Goal: Task Accomplishment & Management: Use online tool/utility

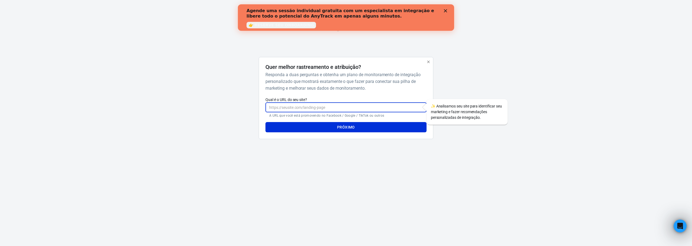
paste input "[URL][DOMAIN_NAME]"
type input "[URL][DOMAIN_NAME]"
click at [339, 129] on font "Próximo" at bounding box center [346, 127] width 18 height 4
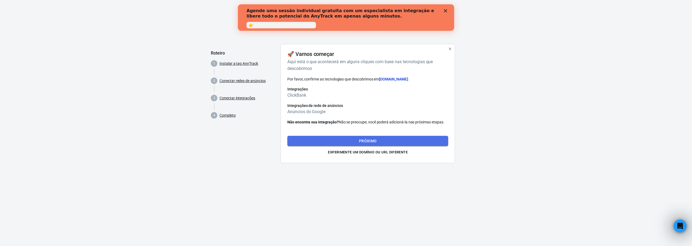
click at [374, 139] on font "Próximo" at bounding box center [368, 141] width 18 height 4
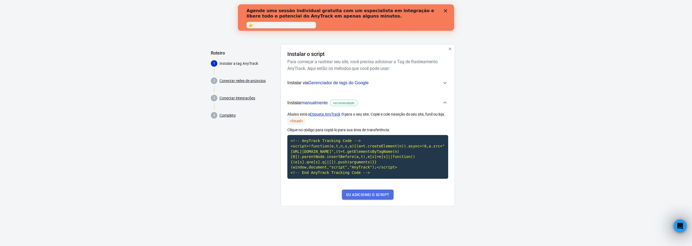
click at [381, 195] on font "Eu adicionei o script" at bounding box center [367, 195] width 43 height 4
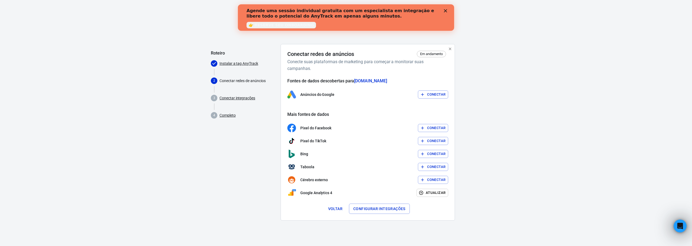
click at [239, 63] on font "Instalar a tag AnyTrack" at bounding box center [238, 63] width 39 height 4
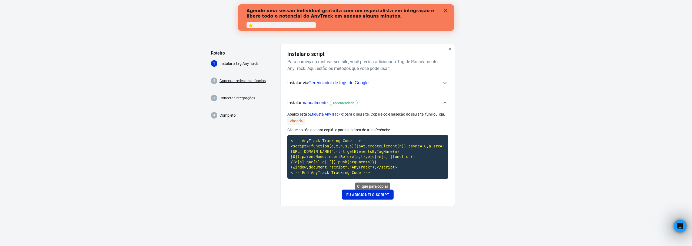
click at [338, 147] on code "<!-- AnyTrack Tracking Code --> <script>!function(e,t,n,s,a){(a=t.createElement…" at bounding box center [367, 157] width 161 height 44
click at [291, 139] on code "<!-- AnyTrack Tracking Code --> <script>!function(e,t,n,s,a){(a=t.createElement…" at bounding box center [367, 157] width 161 height 44
drag, startPoint x: 291, startPoint y: 139, endPoint x: 380, endPoint y: 177, distance: 96.8
click at [380, 177] on code "<!-- AnyTrack Tracking Code --> <script>!function(e,t,n,s,a){(a=t.createElement…" at bounding box center [367, 157] width 161 height 44
copy code "<!-- AnyTrack Tracking Code --> <script>!function(e,t,n,s,a){(a=t.createElement…"
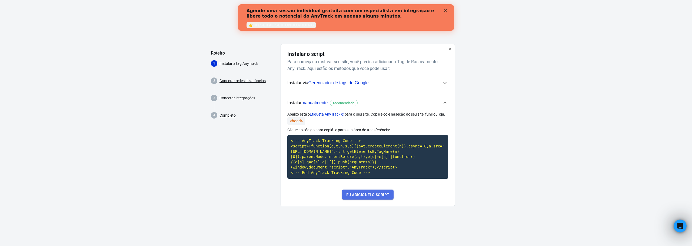
click at [375, 195] on font "Eu adicionei o script" at bounding box center [367, 195] width 43 height 4
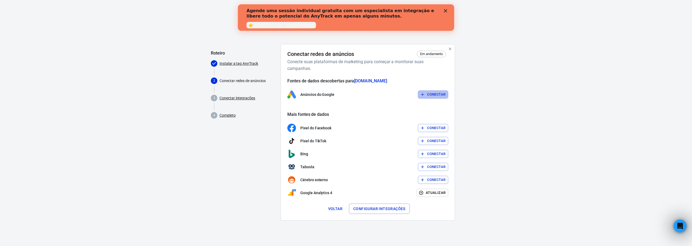
click at [436, 95] on font "Conectar" at bounding box center [436, 94] width 18 height 4
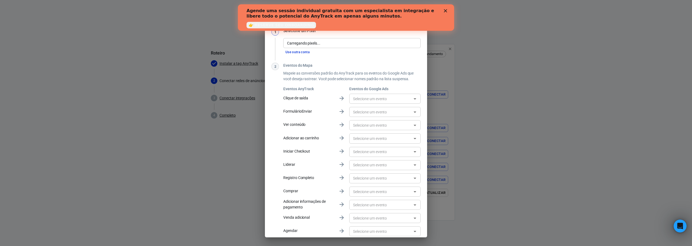
scroll to position [22, 0]
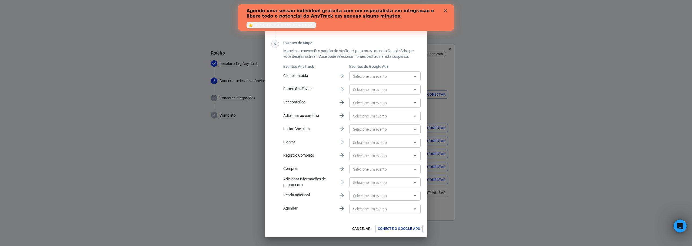
click at [445, 9] on icon "Fechar" at bounding box center [445, 10] width 3 height 3
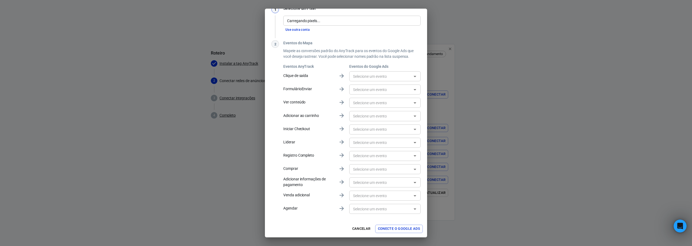
click at [412, 132] on icon "Abrir" at bounding box center [415, 129] width 6 height 6
click at [386, 129] on input "text" at bounding box center [380, 129] width 59 height 7
click at [412, 168] on icon "Abrir" at bounding box center [415, 169] width 6 height 6
drag, startPoint x: 364, startPoint y: 171, endPoint x: 356, endPoint y: 171, distance: 7.6
click at [356, 171] on input "text" at bounding box center [380, 169] width 59 height 7
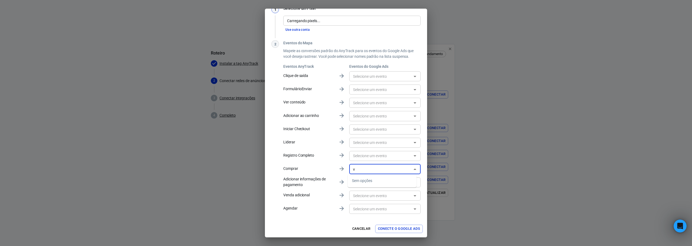
type input "v"
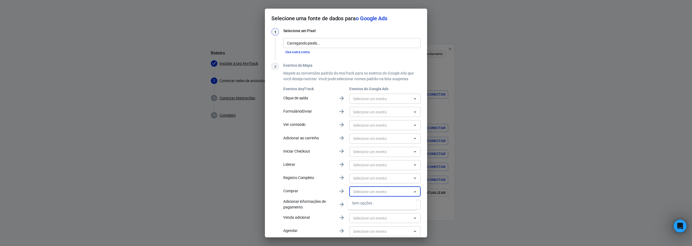
click at [334, 45] on input "Carregando pixels..." at bounding box center [351, 43] width 133 height 7
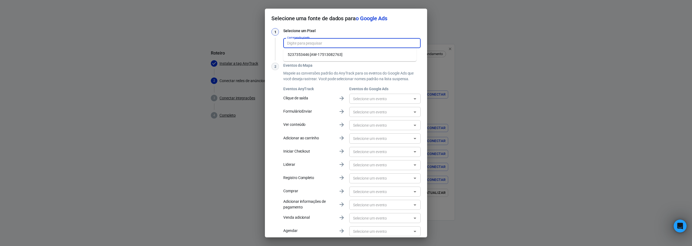
click at [327, 55] on font "5237353446 [AW-17513082763]" at bounding box center [315, 54] width 55 height 4
type input "5237353446 [AW-17513082763]"
type input "Adicionar ao carrinho [71HXCKWZ3pMbEIvf8Z5B]"
type input "Iniciar finalização de compra [P7QhCOSK0ZMbEIvf8Z5B]"
type input "Compra [3x0BCKTVy5MbEIvf8Z5B]"
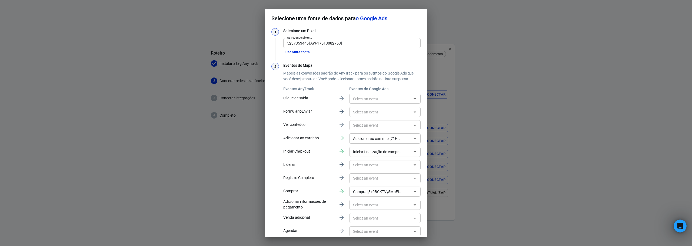
scroll to position [22, 0]
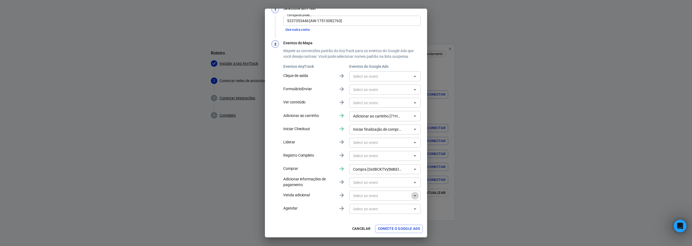
click at [412, 196] on icon "Abrir" at bounding box center [415, 196] width 6 height 6
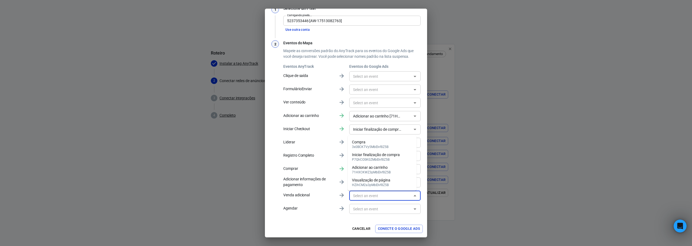
click at [213, 196] on div "Selecione uma fonte de dados para o Google Ads 1 Selecione um Pixel Carregando …" at bounding box center [346, 123] width 692 height 246
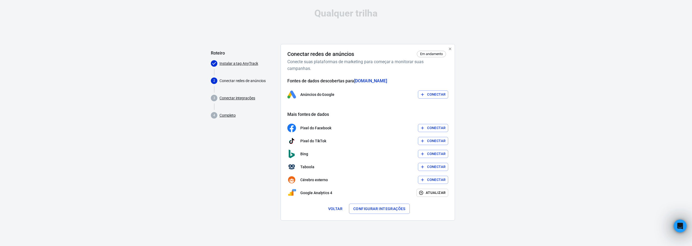
click at [438, 96] on font "Conectar" at bounding box center [436, 94] width 18 height 4
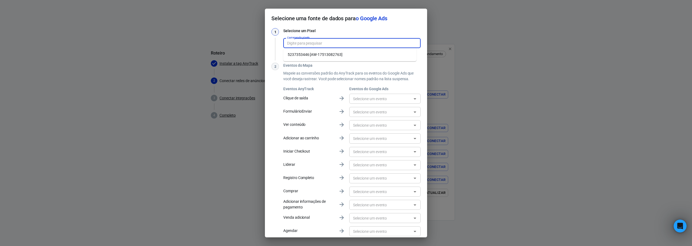
click at [324, 44] on input "Carregando pixels..." at bounding box center [351, 43] width 133 height 7
click at [329, 54] on font "5237353446 [AW-17513082763]" at bounding box center [315, 54] width 55 height 4
type input "5237353446 [AW-17513082763]"
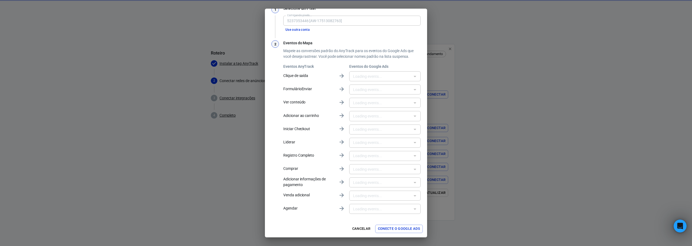
type input "Adicionar ao carrinho [71HXCKWZ3pMbEIvf8Z5B]"
type input "Iniciar finalização de compra [P7QhCOSK0ZMbEIvf8Z5B]"
type input "Compra [3x0BCKTVy5MbEIvf8Z5B]"
click at [412, 196] on icon "Abrir" at bounding box center [415, 196] width 6 height 6
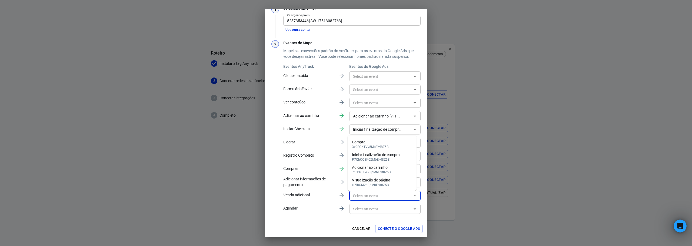
click at [373, 142] on div "Compra" at bounding box center [370, 142] width 36 height 6
type input "Compra [3x0BCKTVy5MbEIvf8Z5B]"
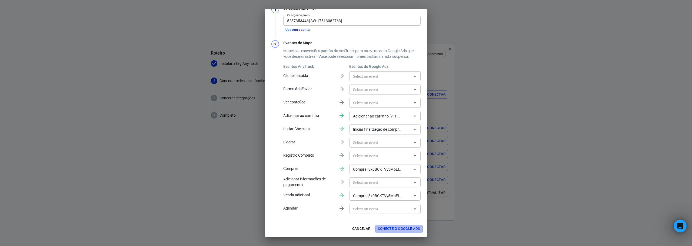
click at [409, 228] on font "Conecte o Google Ads" at bounding box center [399, 229] width 42 height 4
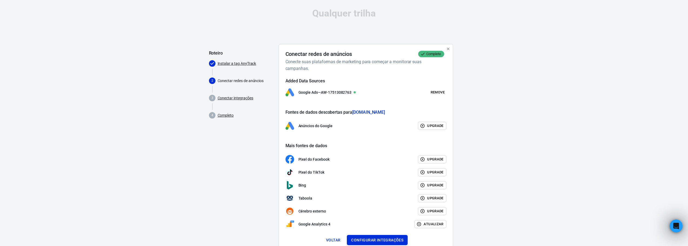
scroll to position [19, 0]
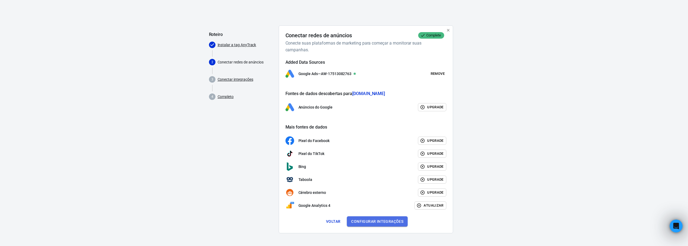
click at [377, 224] on font "Configurar integrações" at bounding box center [377, 221] width 52 height 7
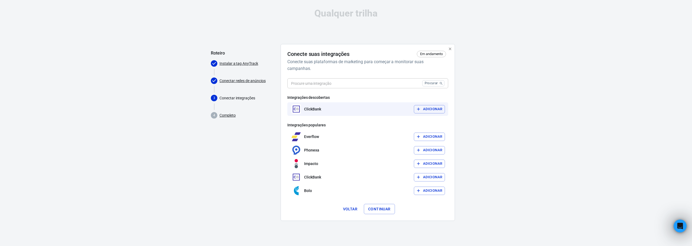
click at [430, 112] on button "Adicionar" at bounding box center [429, 109] width 31 height 8
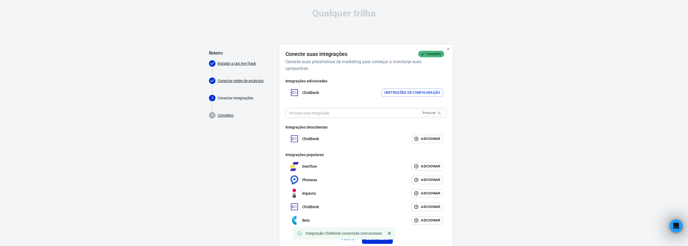
scroll to position [17, 0]
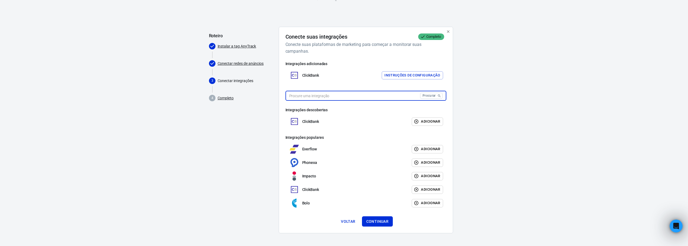
paste input "API-L0UV1U23S4B8Y6E0ATACS9QOSPEWAD75SE6P"
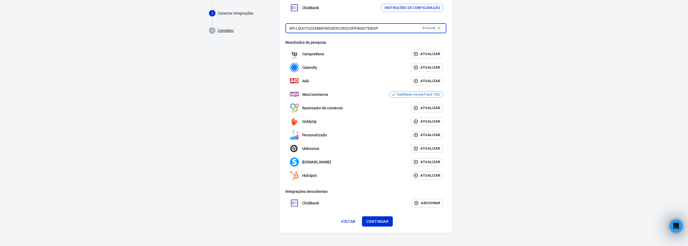
scroll to position [4, 0]
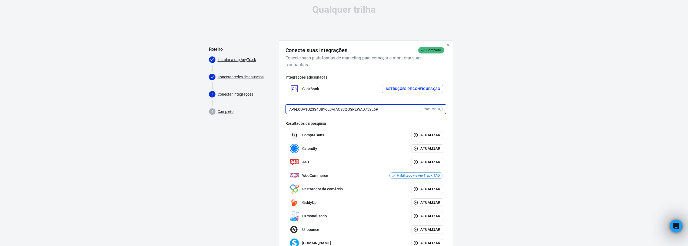
click at [383, 111] on input "API-L0UV1U23S4B8Y6E0ATACS9QOSPEWAD75SE6P" at bounding box center [351, 109] width 133 height 10
type input "A"
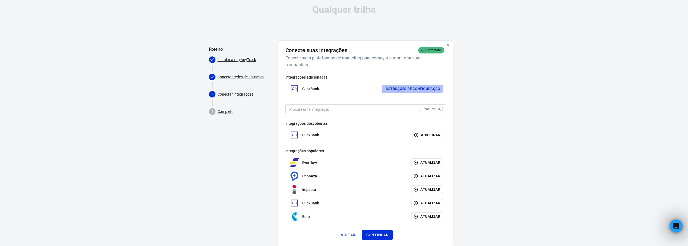
click at [417, 92] on button "Instruções de configuração" at bounding box center [412, 89] width 61 height 8
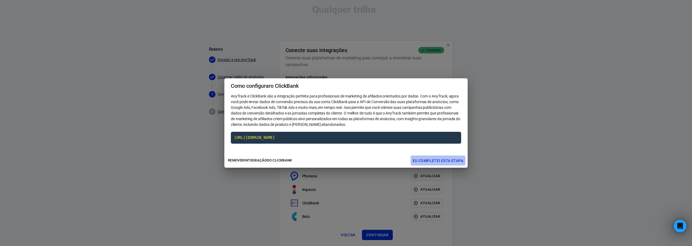
click at [455, 160] on font "Eu completei esta etapa" at bounding box center [438, 161] width 51 height 4
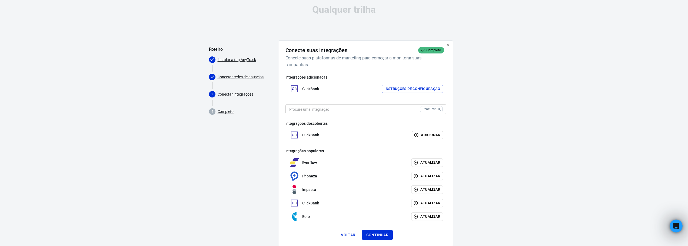
scroll to position [17, 0]
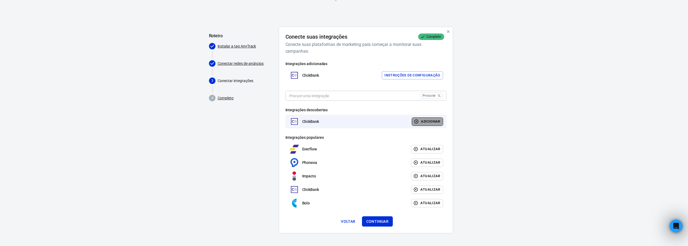
click at [431, 122] on font "Adicionar" at bounding box center [430, 121] width 19 height 4
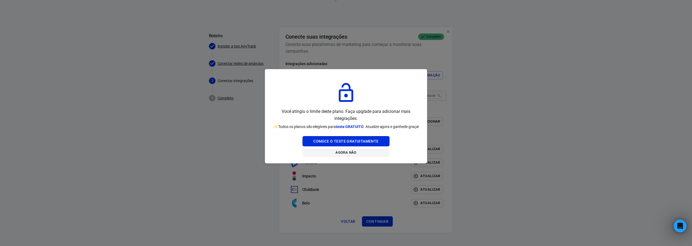
click at [347, 155] on font "Agora não" at bounding box center [345, 153] width 21 height 4
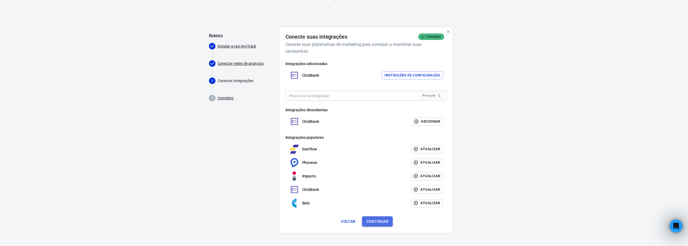
click at [378, 222] on font "Continuar" at bounding box center [377, 221] width 22 height 4
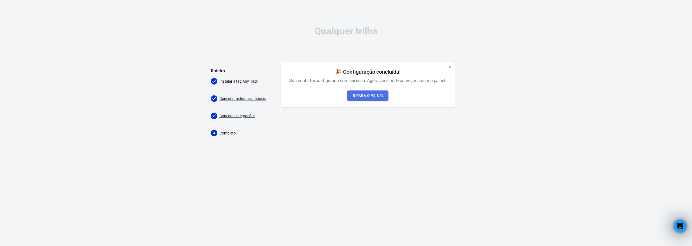
click at [377, 97] on font "Ir para o painel" at bounding box center [367, 96] width 32 height 4
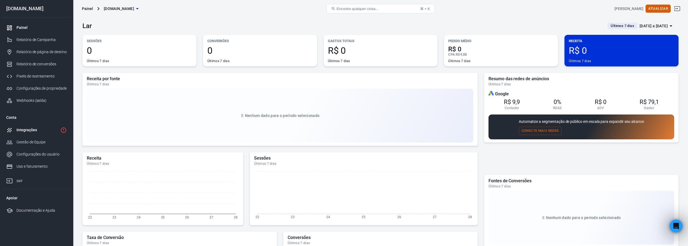
click at [29, 131] on font "Integrações" at bounding box center [26, 130] width 20 height 4
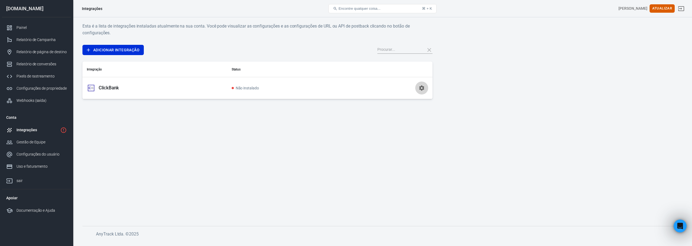
click at [424, 87] on icon "button" at bounding box center [421, 87] width 5 height 5
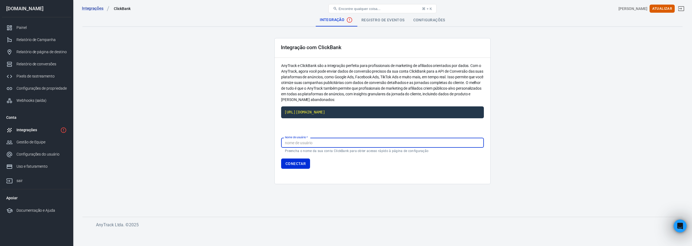
click at [316, 145] on input "Nome de usuário   *" at bounding box center [382, 143] width 203 height 10
type input "patlover20"
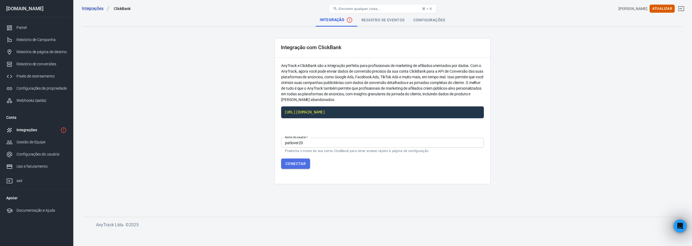
click at [294, 165] on font "Conectar" at bounding box center [295, 164] width 20 height 4
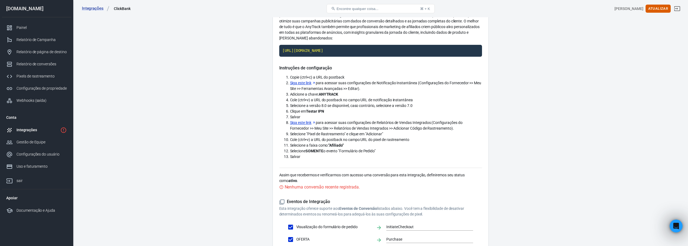
scroll to position [8, 0]
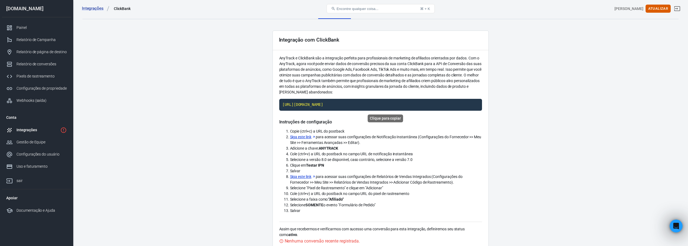
click at [288, 105] on code "[URL][DOMAIN_NAME]" at bounding box center [380, 105] width 203 height 12
click at [303, 138] on font "Siga este link" at bounding box center [300, 137] width 21 height 4
click at [360, 104] on code "[URL][DOMAIN_NAME]" at bounding box center [380, 105] width 203 height 12
drag, startPoint x: 320, startPoint y: 148, endPoint x: 342, endPoint y: 149, distance: 22.2
click at [342, 149] on li "Adicione a chave: ANYTRACK" at bounding box center [386, 149] width 192 height 6
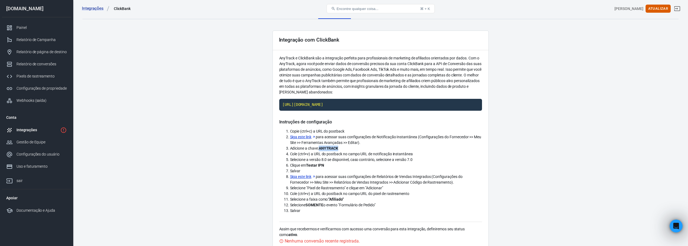
copy font "ANYTRACK"
click at [375, 104] on code "[URL][DOMAIN_NAME]" at bounding box center [380, 105] width 203 height 12
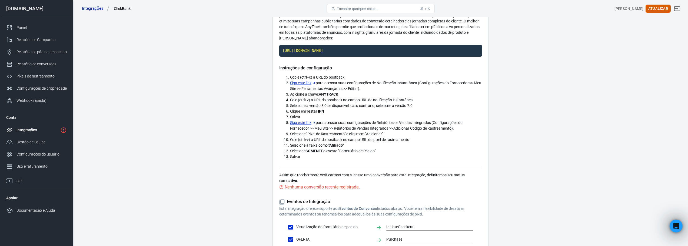
scroll to position [0, 0]
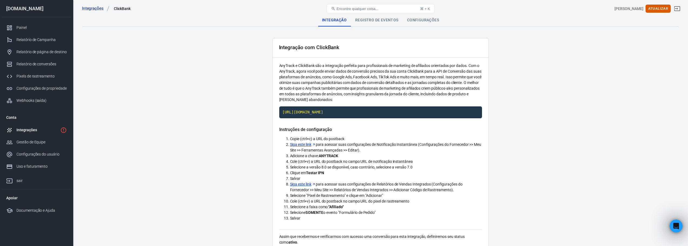
click at [388, 18] on font "Registro de eventos" at bounding box center [376, 20] width 43 height 4
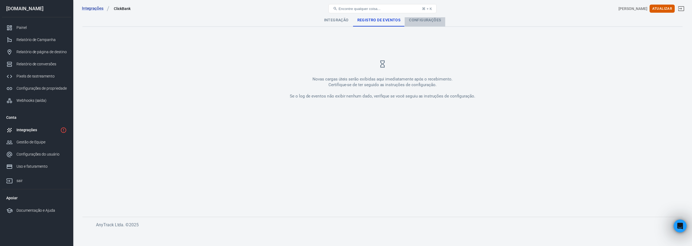
click at [425, 19] on font "Configurações" at bounding box center [425, 20] width 32 height 4
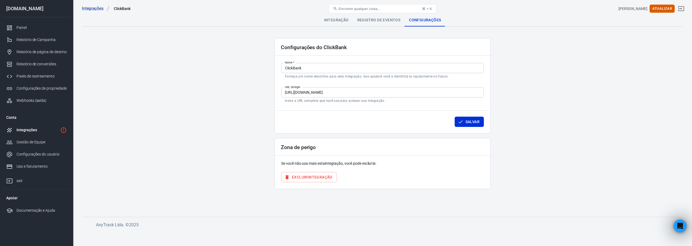
click at [333, 21] on font "Integração" at bounding box center [336, 20] width 25 height 4
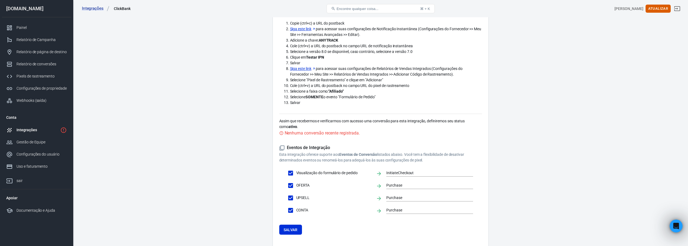
scroll to position [89, 0]
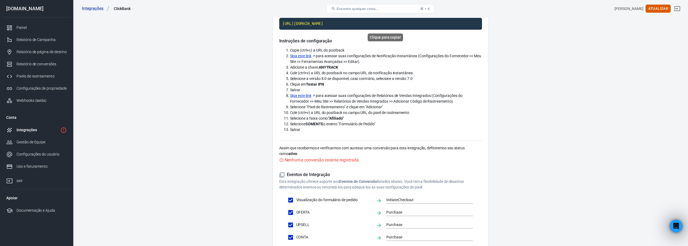
click at [350, 23] on code "[URL][DOMAIN_NAME]" at bounding box center [380, 24] width 203 height 12
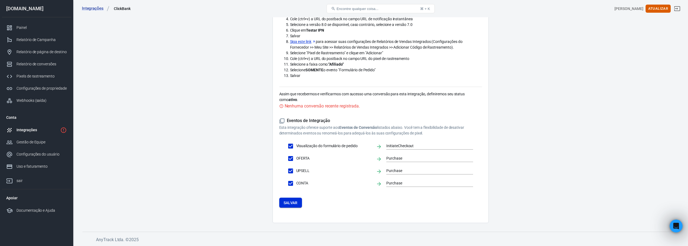
click at [292, 202] on font "Salvar" at bounding box center [291, 203] width 14 height 4
click at [59, 131] on link "Integrações" at bounding box center [36, 130] width 69 height 12
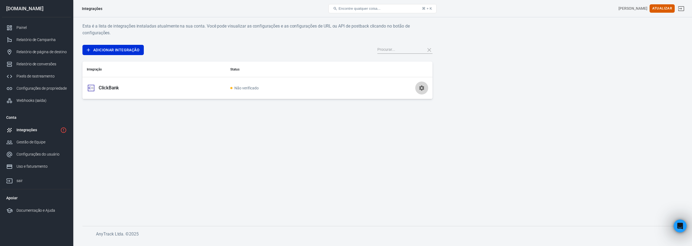
click at [421, 89] on icon "button" at bounding box center [421, 87] width 5 height 5
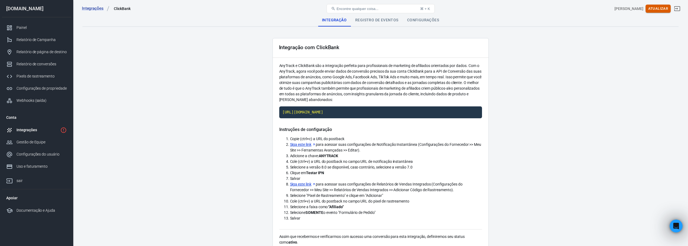
click at [668, 10] on font "Atualizar" at bounding box center [658, 8] width 20 height 4
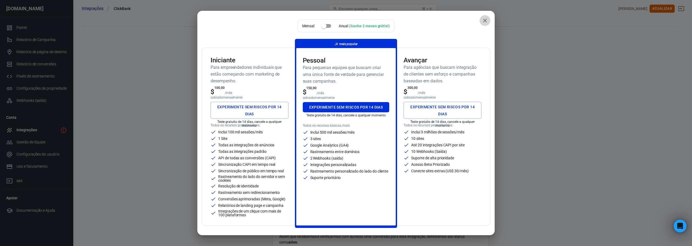
click at [484, 22] on icon "fechar" at bounding box center [485, 20] width 6 height 6
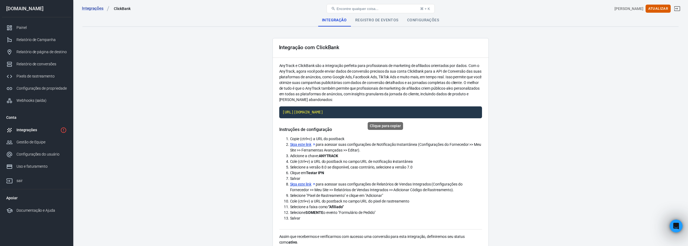
click at [340, 112] on code "[URL][DOMAIN_NAME]" at bounding box center [380, 112] width 203 height 12
drag, startPoint x: 320, startPoint y: 156, endPoint x: 352, endPoint y: 156, distance: 32.4
click at [352, 156] on li "Adicione a chave: ANYTRACK" at bounding box center [386, 156] width 192 height 6
copy font "ANYTRACK"
